Goal: Task Accomplishment & Management: Complete application form

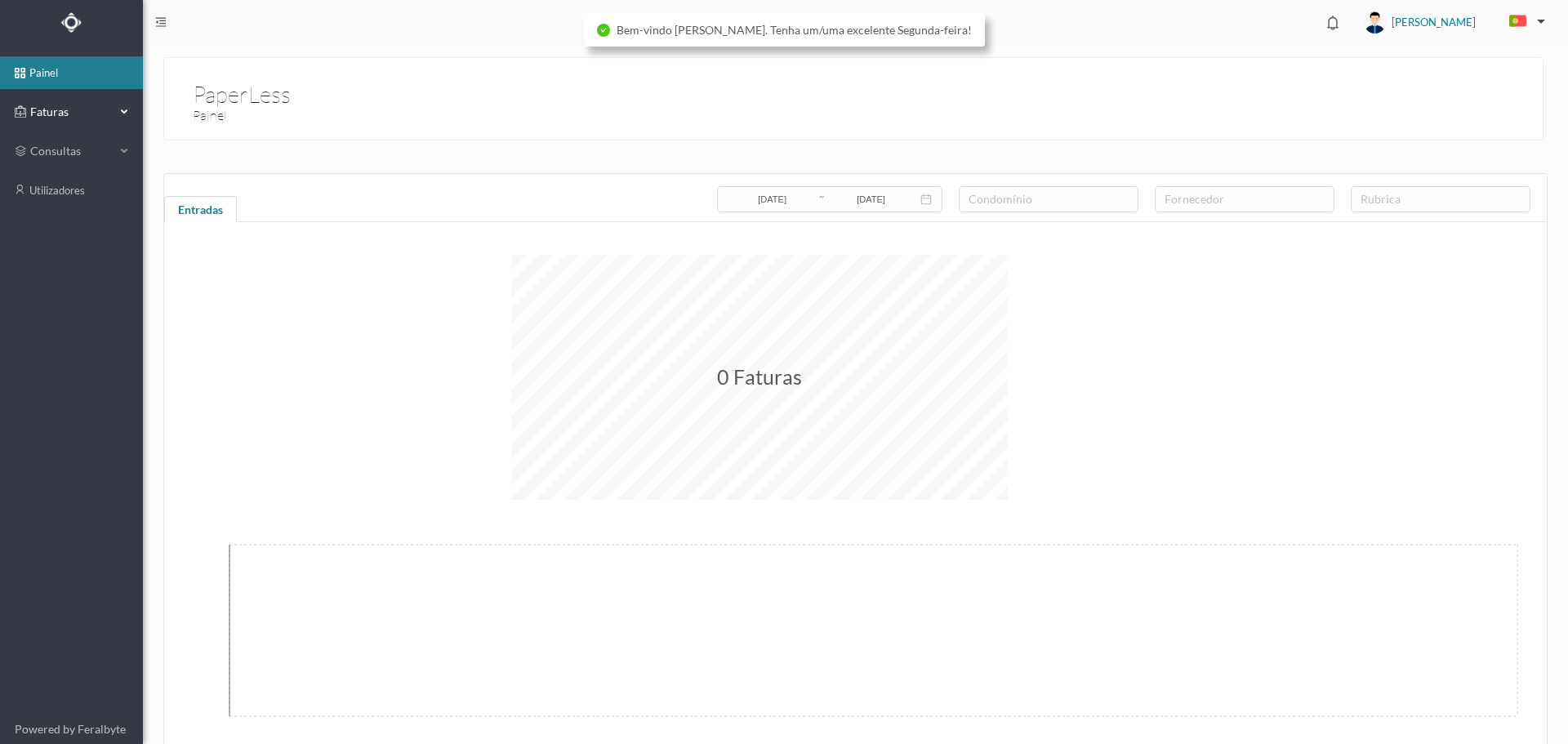
click at [76, 112] on span "Faturas" at bounding box center [71, 111] width 90 height 16
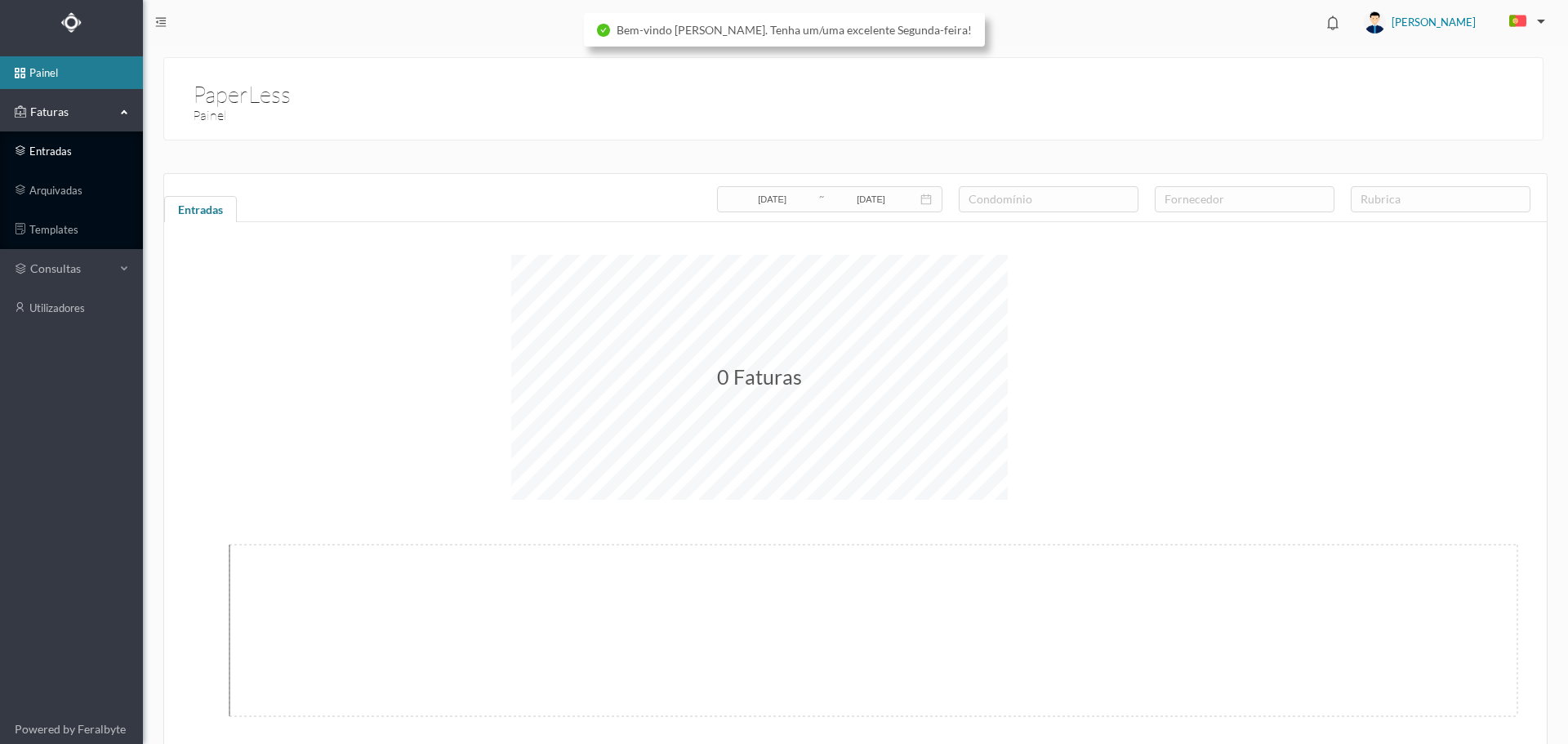
click at [64, 151] on link "entradas" at bounding box center [71, 151] width 143 height 32
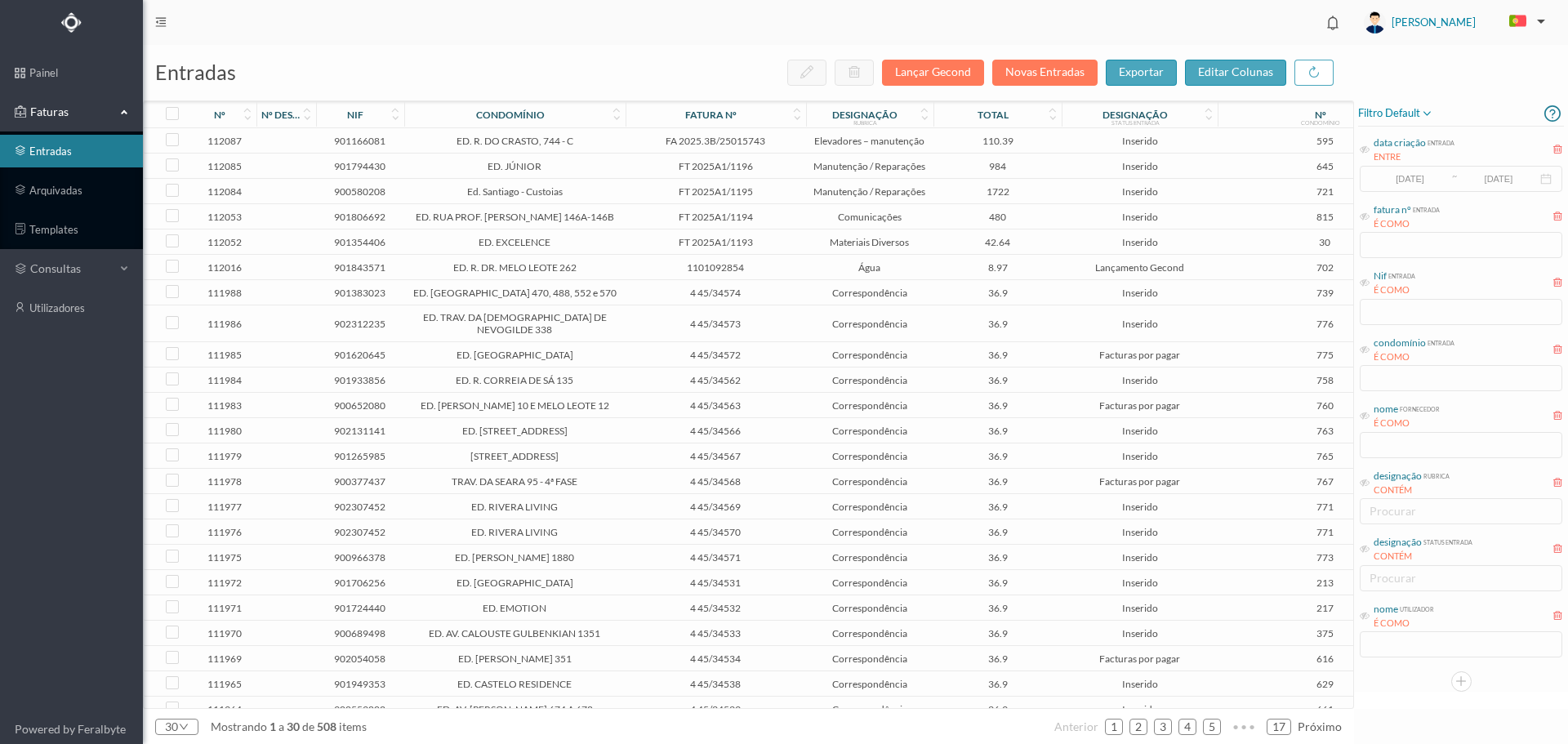
click at [939, 164] on span "984" at bounding box center [997, 166] width 120 height 12
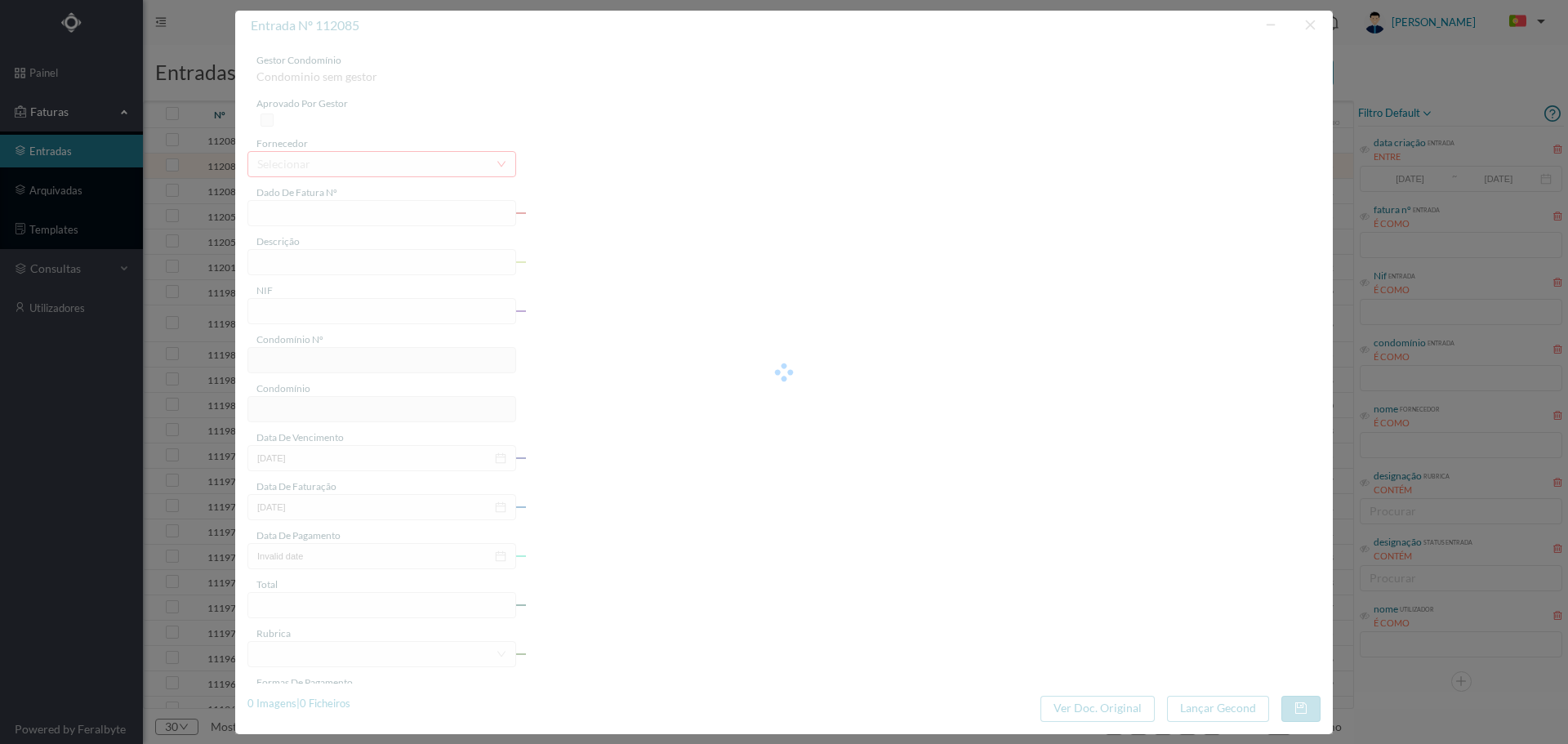
type input "FT 2025A1/1196"
type input "901794430"
type input "[DATE]"
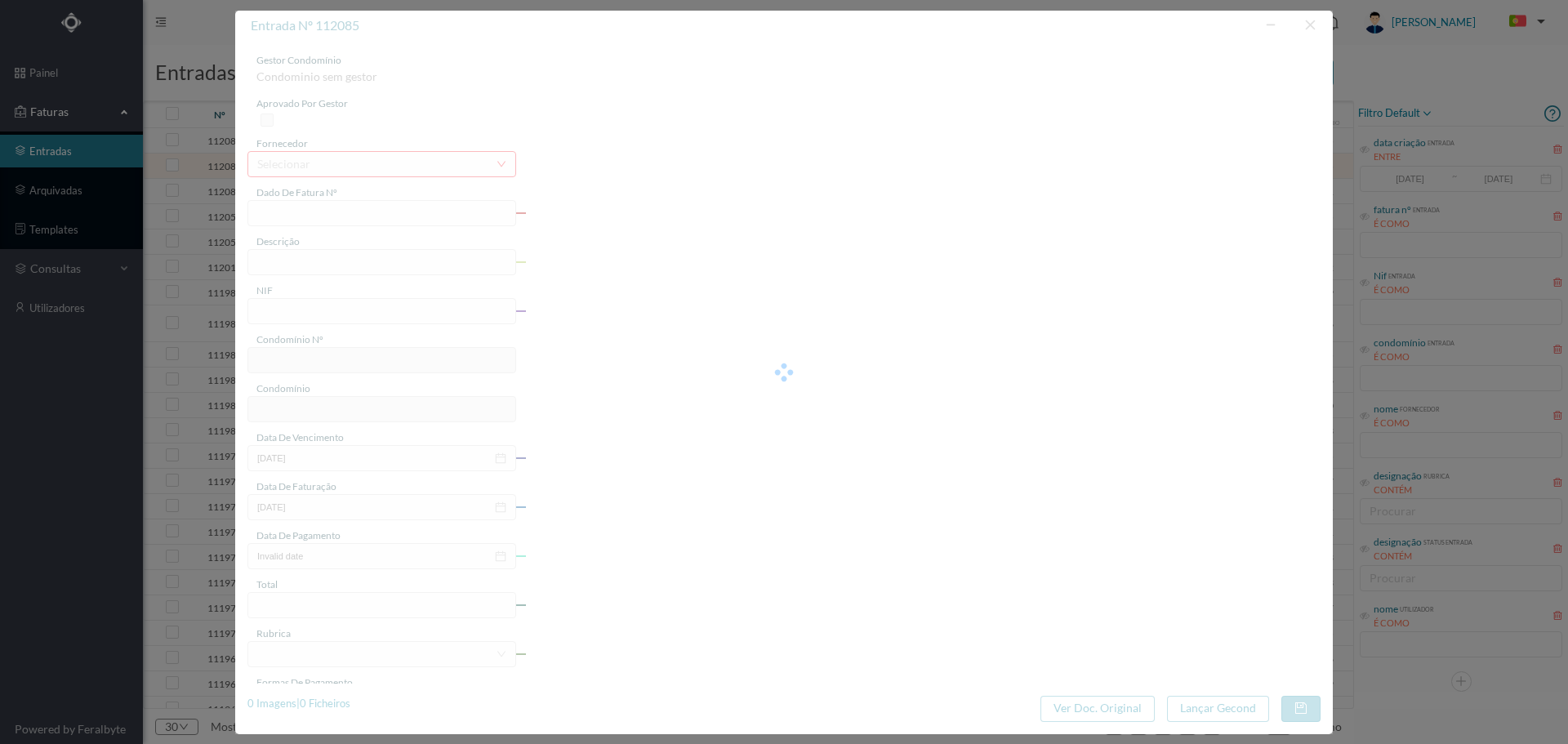
type input "984.00"
type input "645"
type input "ED. JÚNIOR"
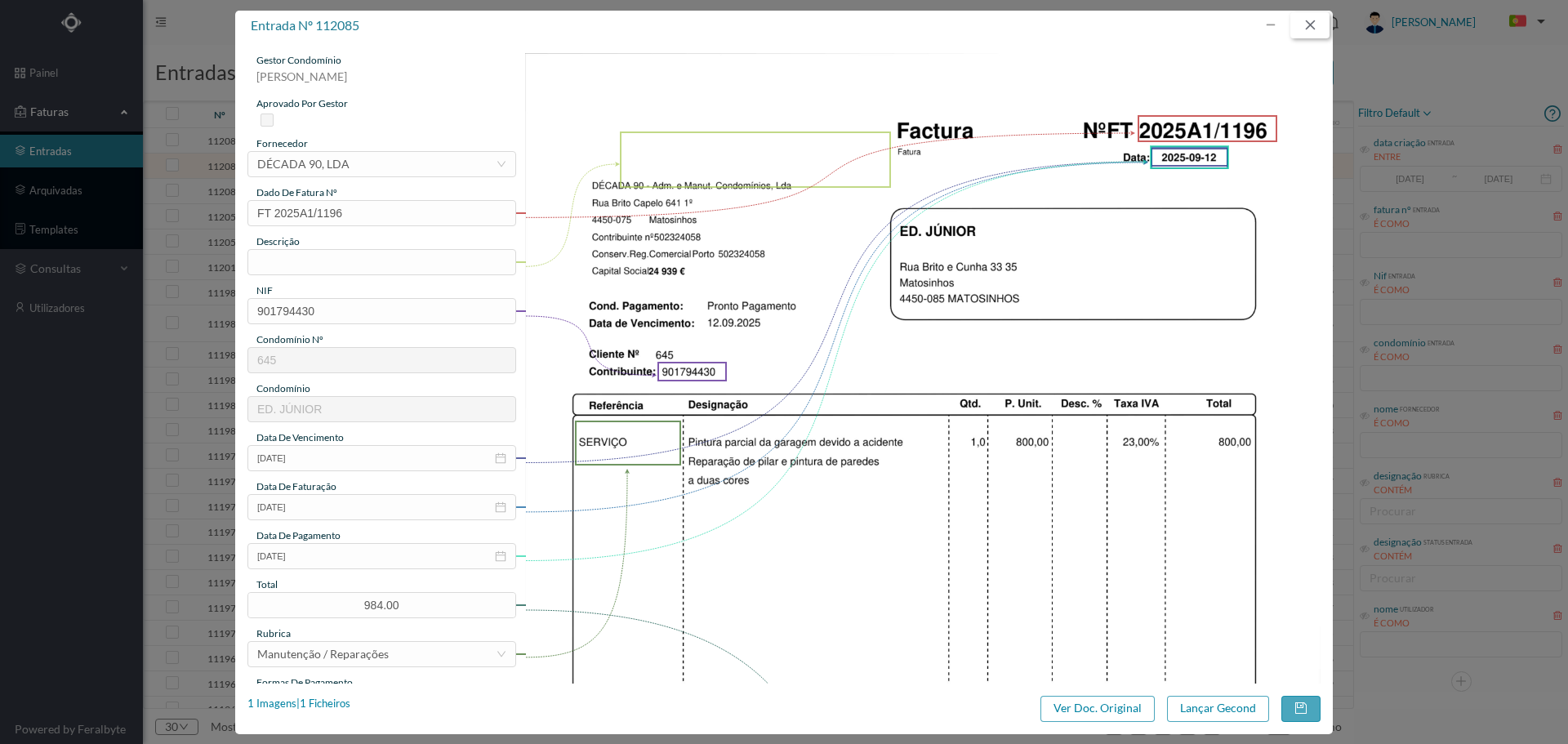
click at [1312, 27] on button "button" at bounding box center [1310, 25] width 39 height 26
